Goal: Navigation & Orientation: Find specific page/section

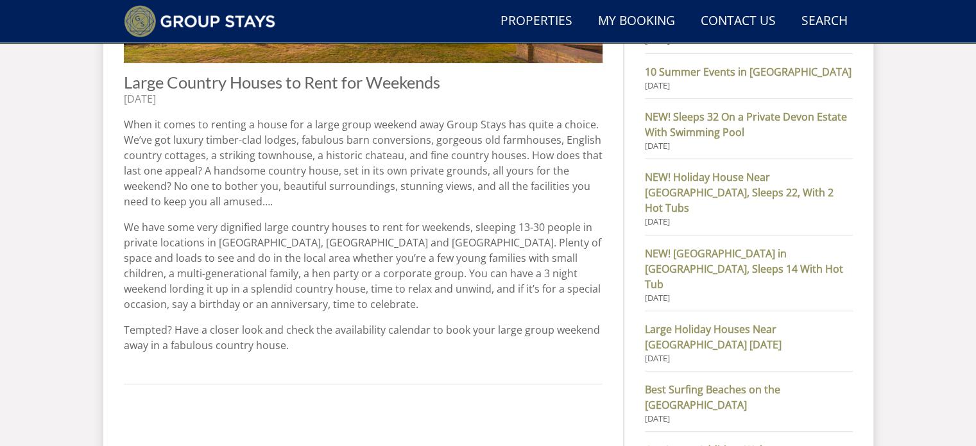
scroll to position [646, 0]
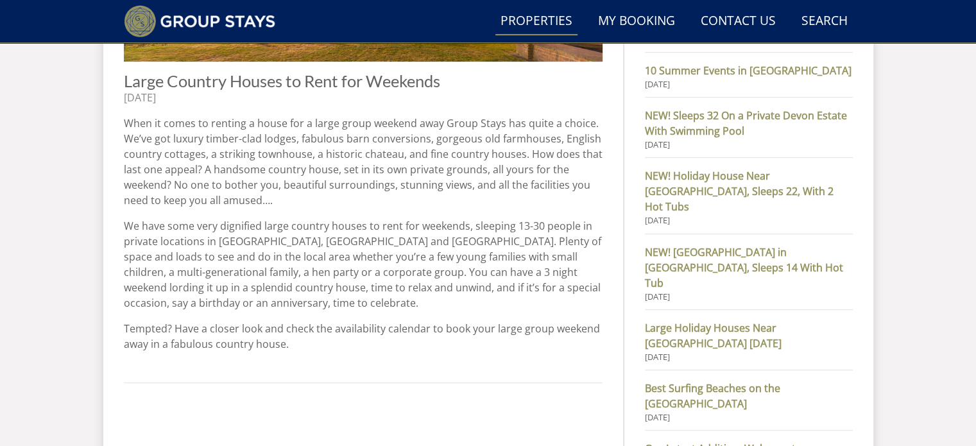
click at [535, 12] on link "Properties" at bounding box center [536, 21] width 82 height 29
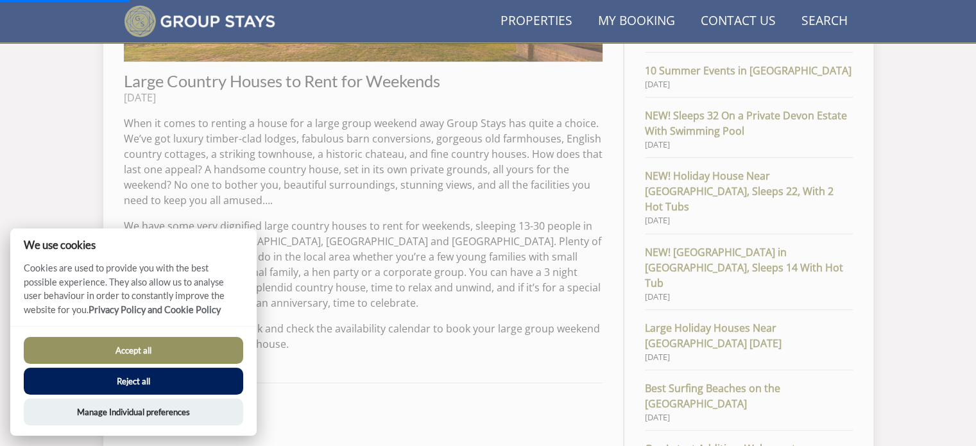
click at [185, 372] on button "Reject all" at bounding box center [134, 381] width 220 height 27
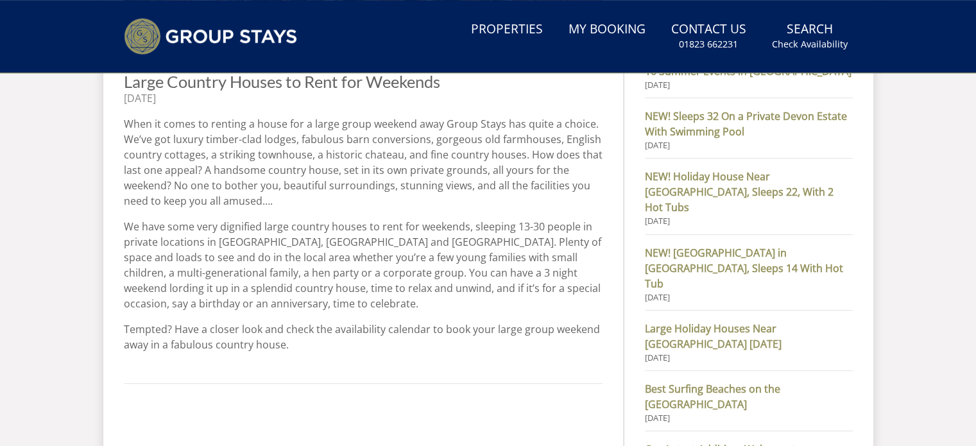
scroll to position [675, 0]
click at [497, 32] on link "Properties" at bounding box center [507, 29] width 82 height 29
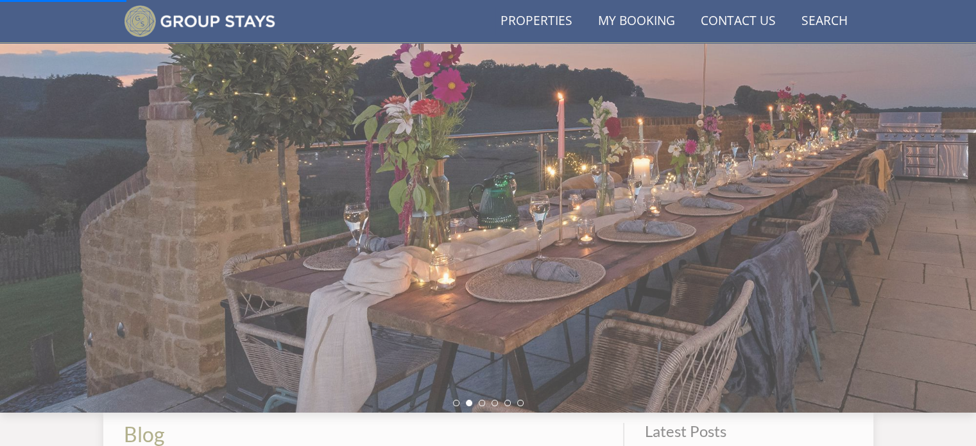
scroll to position [93, 0]
